Goal: Task Accomplishment & Management: Complete application form

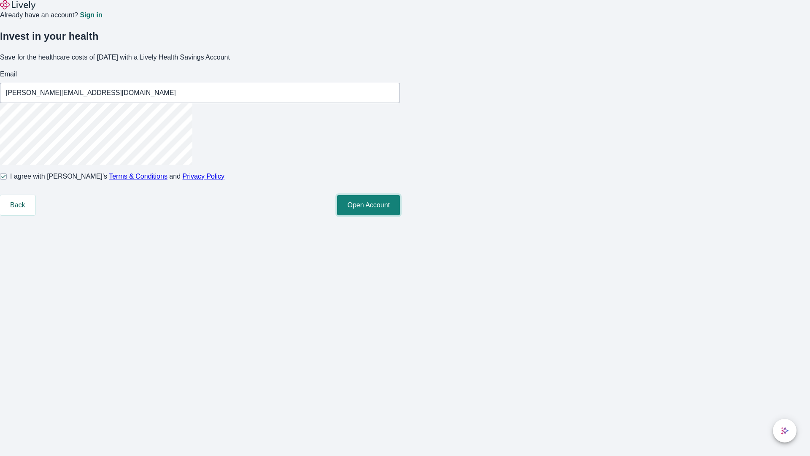
click at [400, 215] on button "Open Account" at bounding box center [368, 205] width 63 height 20
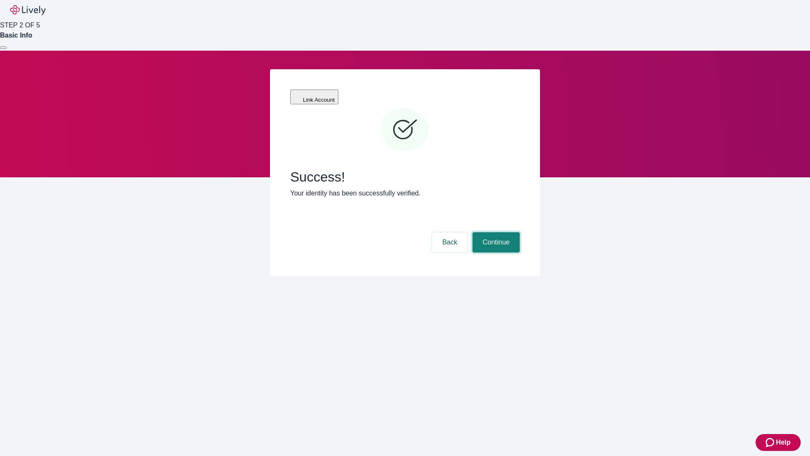
click at [495, 232] on button "Continue" at bounding box center [495, 242] width 47 height 20
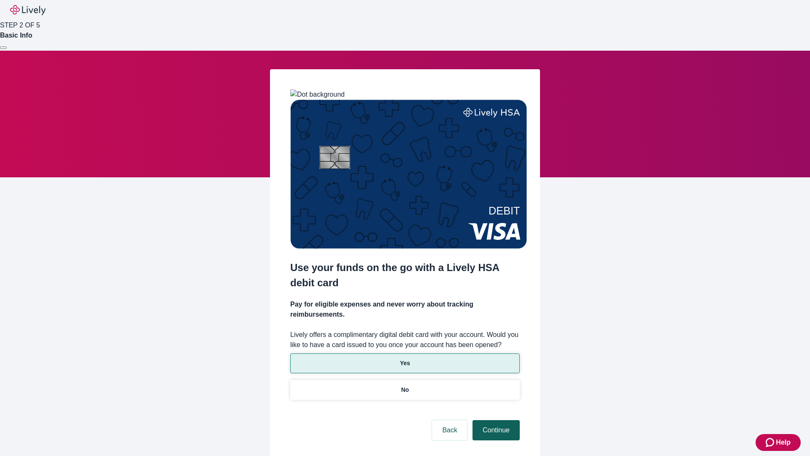
click at [404, 359] on p "Yes" at bounding box center [405, 363] width 10 height 9
click at [495, 420] on button "Continue" at bounding box center [495, 430] width 47 height 20
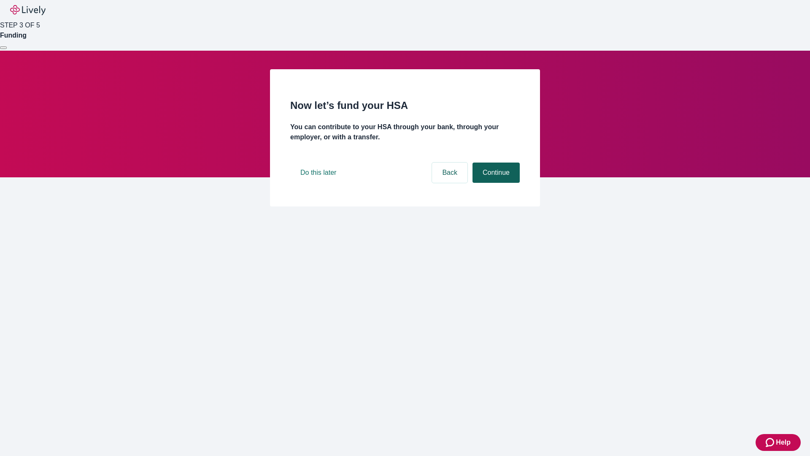
click at [495, 183] on button "Continue" at bounding box center [495, 172] width 47 height 20
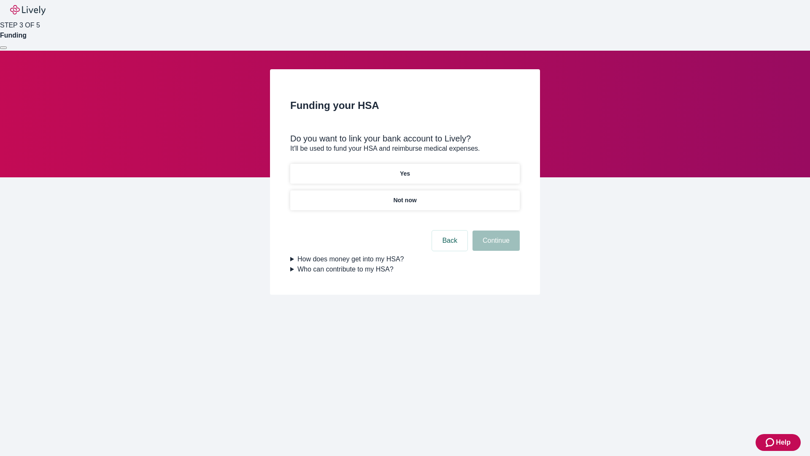
click at [404, 169] on p "Yes" at bounding box center [405, 173] width 10 height 9
click at [495, 230] on button "Continue" at bounding box center [495, 240] width 47 height 20
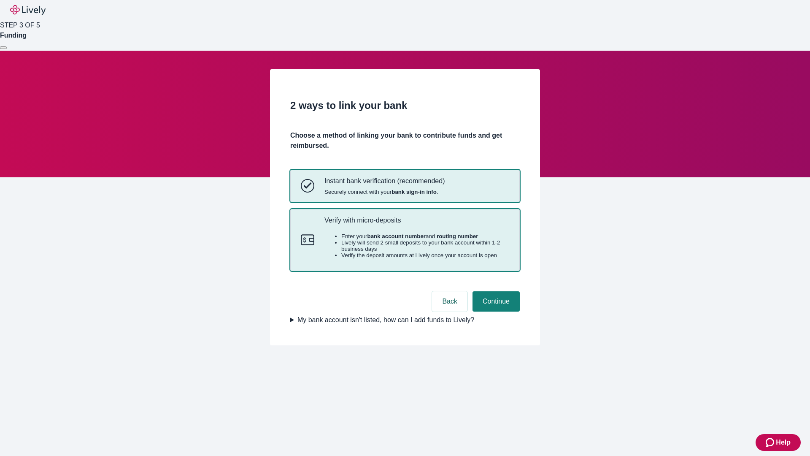
click at [416, 224] on p "Verify with micro-deposits" at bounding box center [416, 220] width 185 height 8
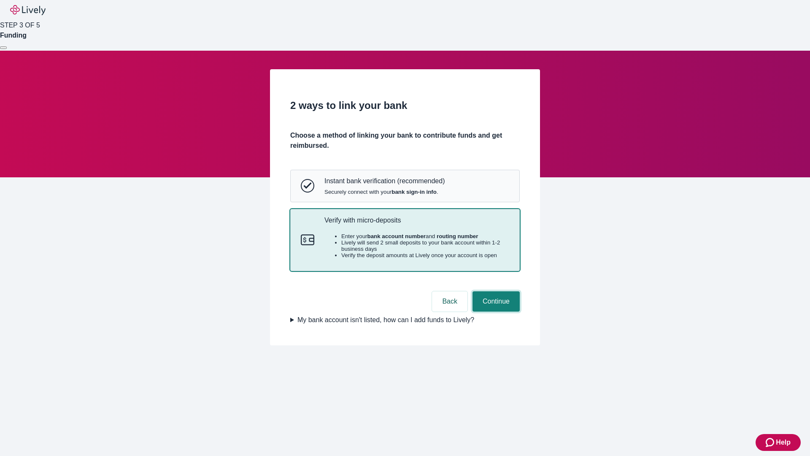
click at [495, 311] on button "Continue" at bounding box center [495, 301] width 47 height 20
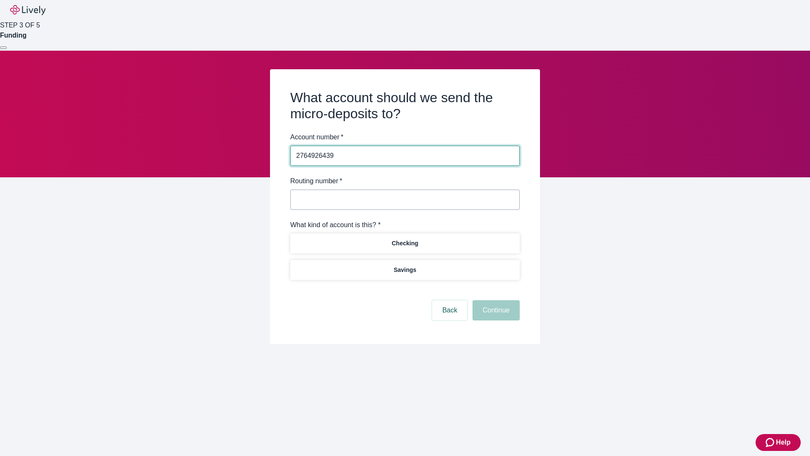
type input "2764926439"
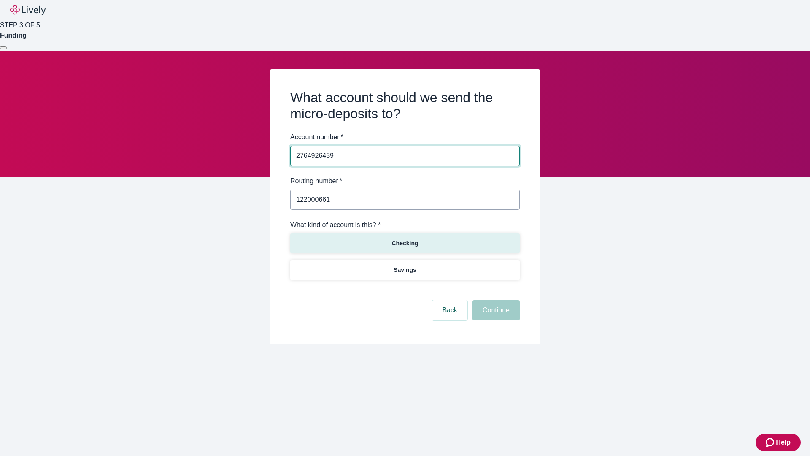
type input "122000661"
click at [404, 243] on p "Checking" at bounding box center [404, 243] width 27 height 9
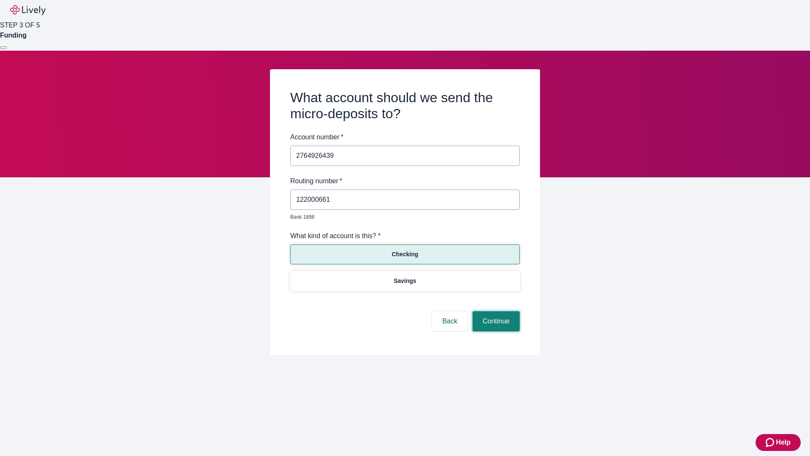
click at [495, 311] on button "Continue" at bounding box center [495, 321] width 47 height 20
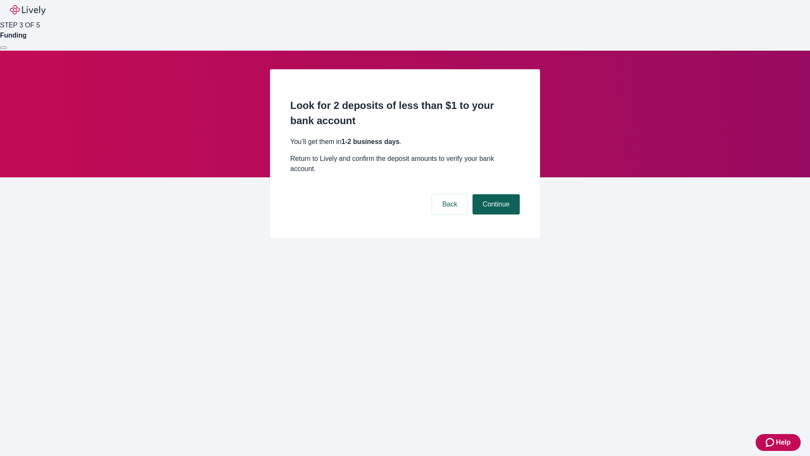
click at [495, 194] on button "Continue" at bounding box center [495, 204] width 47 height 20
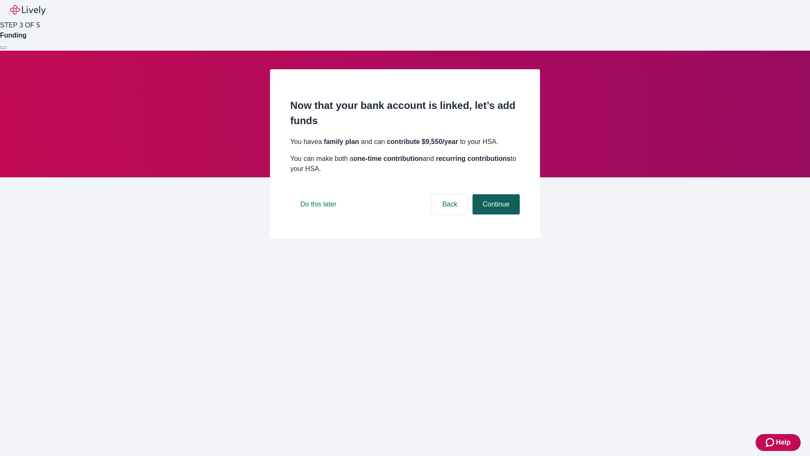
click at [495, 214] on button "Continue" at bounding box center [495, 204] width 47 height 20
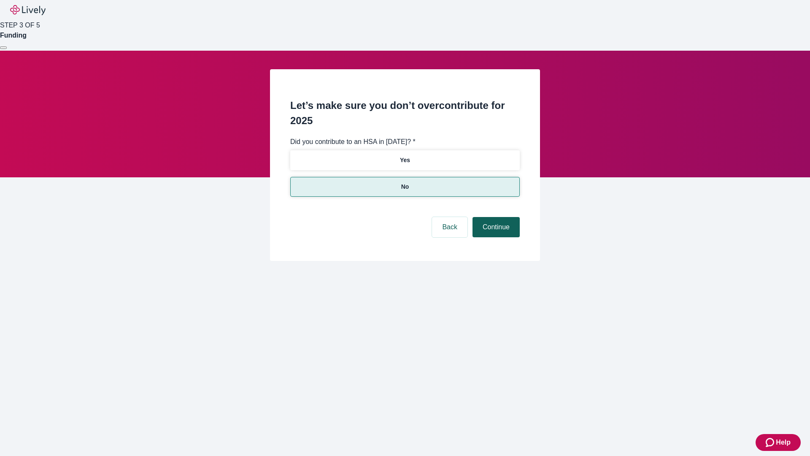
click at [495, 217] on button "Continue" at bounding box center [495, 227] width 47 height 20
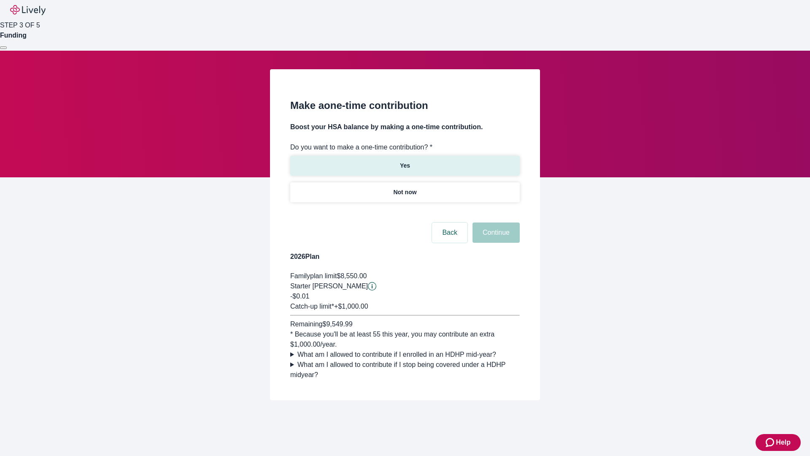
click at [404, 161] on p "Yes" at bounding box center [405, 165] width 10 height 9
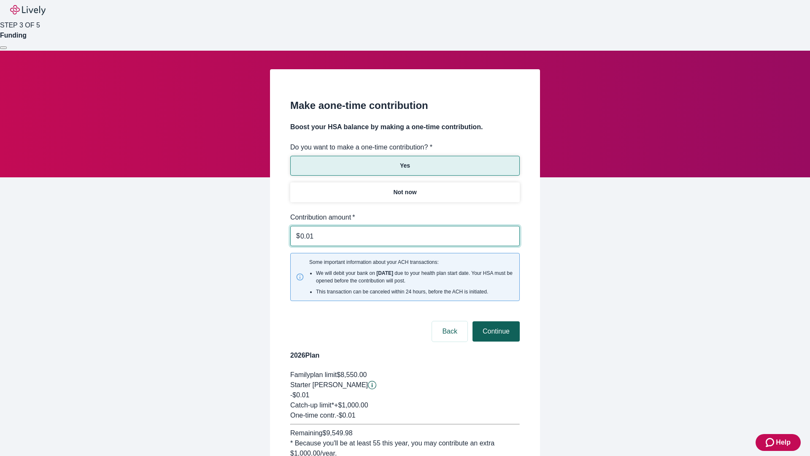
type input "0.01"
click at [495, 321] on button "Continue" at bounding box center [495, 331] width 47 height 20
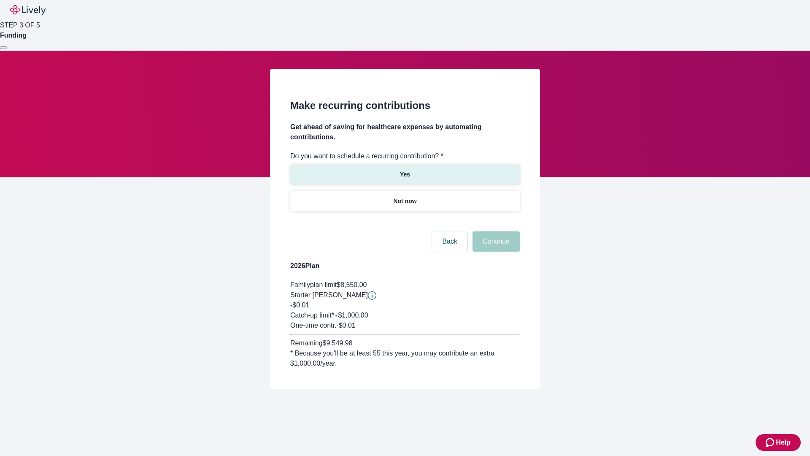
click at [404, 170] on p "Yes" at bounding box center [405, 174] width 10 height 9
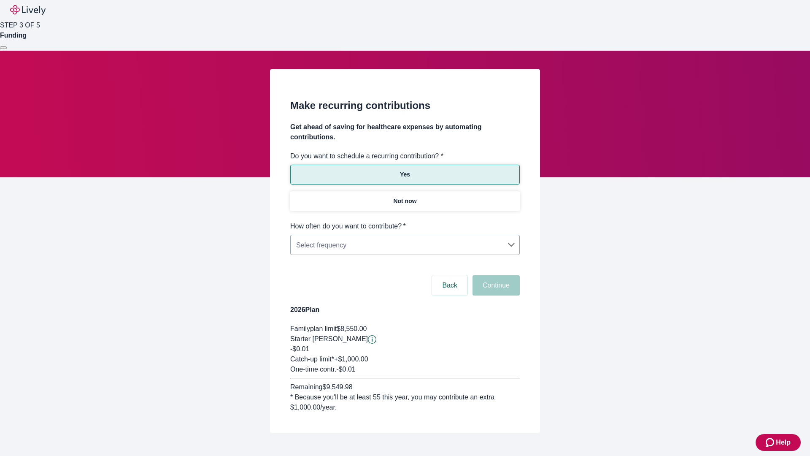
click at [404, 221] on body "Help STEP 3 OF 5 Funding Make recurring contributions Get ahead of saving for h…" at bounding box center [405, 236] width 810 height 473
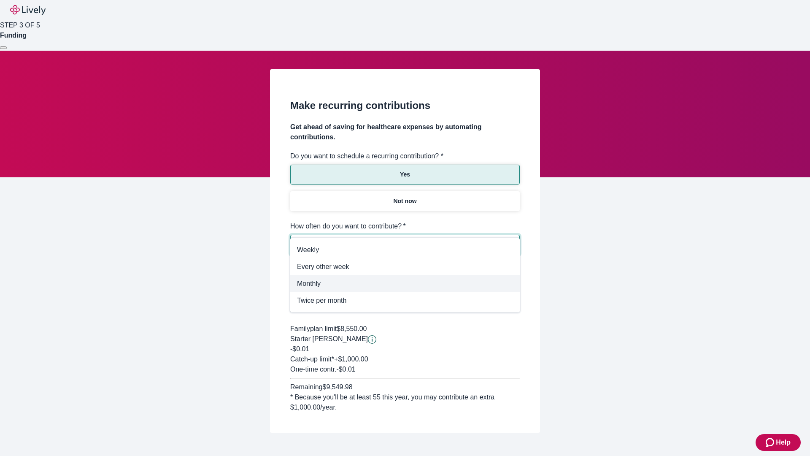
click at [405, 283] on span "Monthly" at bounding box center [405, 283] width 216 height 10
type input "Monthly"
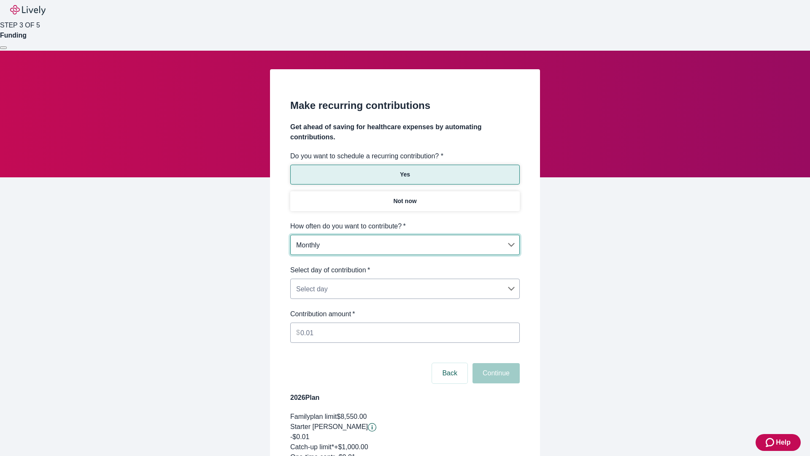
click at [404, 265] on body "Help STEP 3 OF 5 Funding Make recurring contributions Get ahead of saving for h…" at bounding box center [405, 280] width 810 height 561
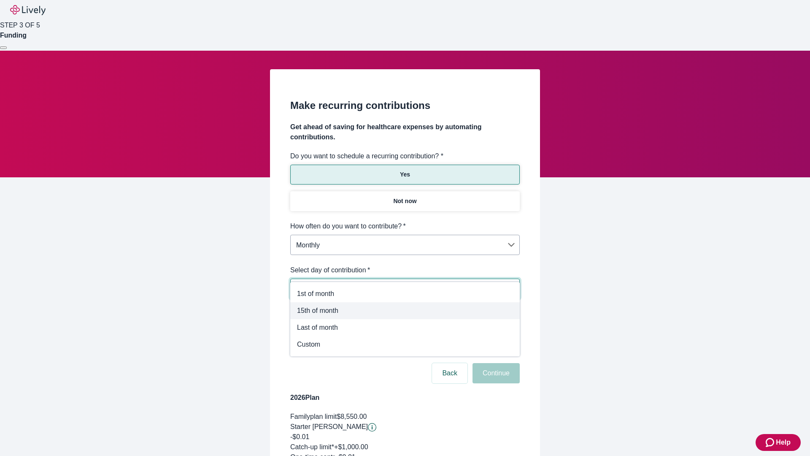
click at [405, 310] on span "15th of month" at bounding box center [405, 310] width 216 height 10
type input "Monthly15th"
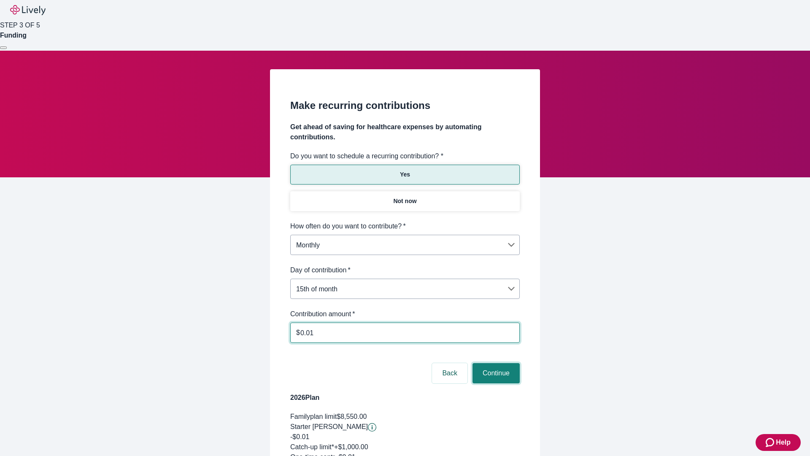
click at [495, 363] on button "Continue" at bounding box center [495, 373] width 47 height 20
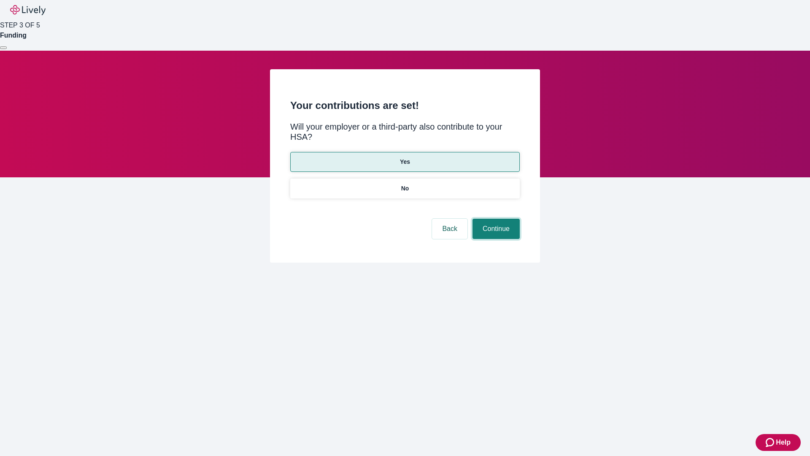
click at [495, 218] on button "Continue" at bounding box center [495, 228] width 47 height 20
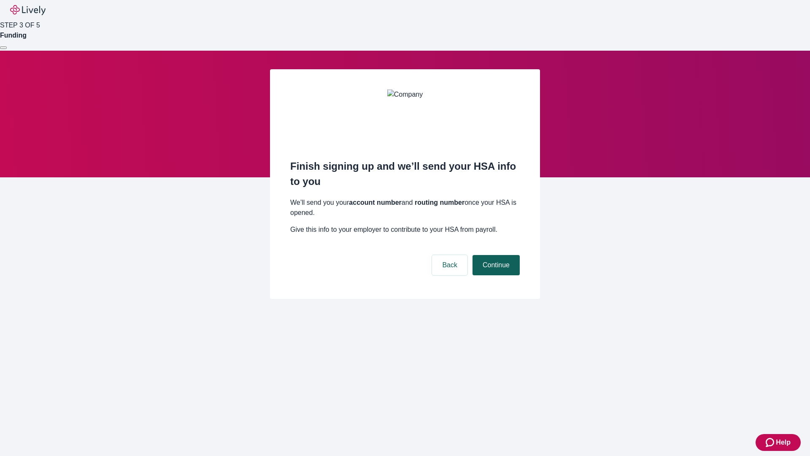
click at [495, 255] on button "Continue" at bounding box center [495, 265] width 47 height 20
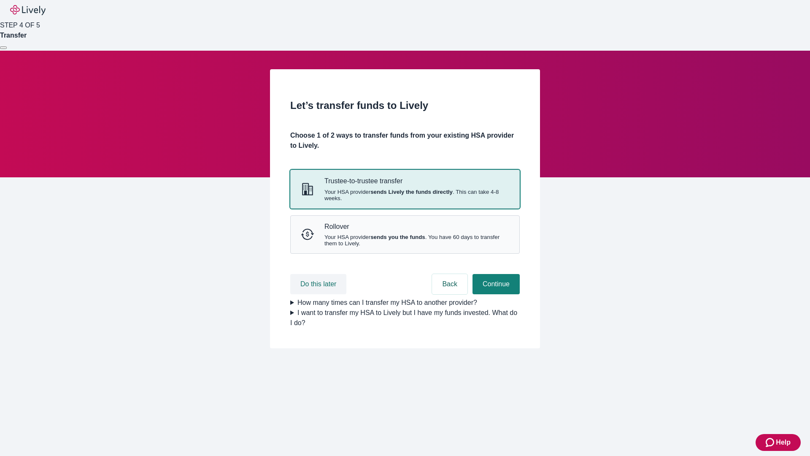
click at [319, 294] on button "Do this later" at bounding box center [318, 284] width 56 height 20
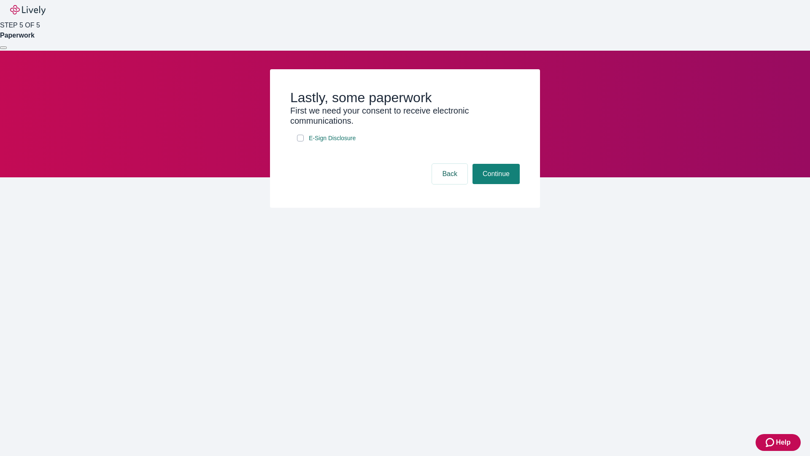
click at [300, 141] on input "E-Sign Disclosure" at bounding box center [300, 138] width 7 height 7
checkbox input "true"
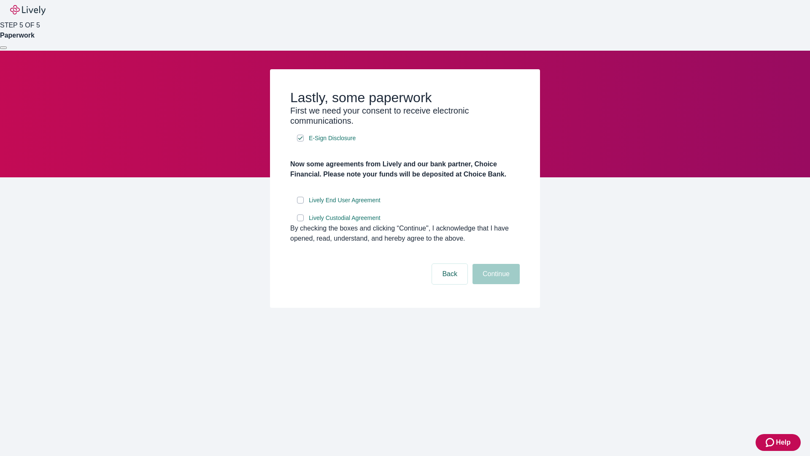
click at [300, 203] on input "Lively End User Agreement" at bounding box center [300, 200] width 7 height 7
checkbox input "true"
click at [300, 221] on input "Lively Custodial Agreement" at bounding box center [300, 217] width 7 height 7
checkbox input "true"
click at [495, 284] on button "Continue" at bounding box center [495, 274] width 47 height 20
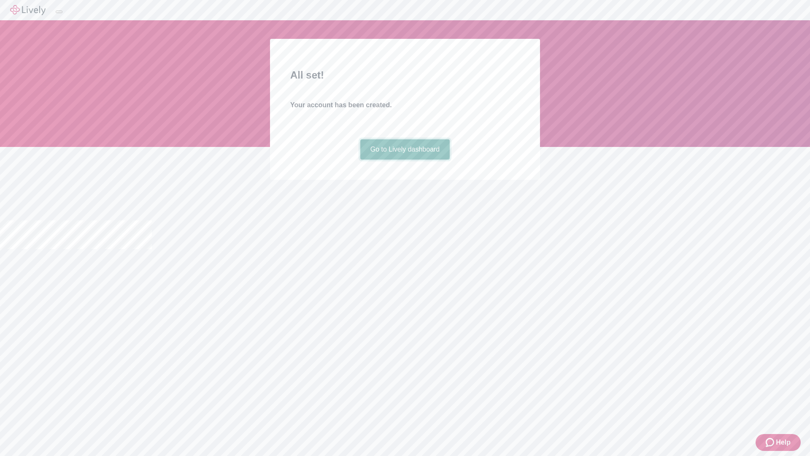
click at [404, 159] on link "Go to Lively dashboard" at bounding box center [405, 149] width 90 height 20
